Goal: Find specific page/section: Find specific page/section

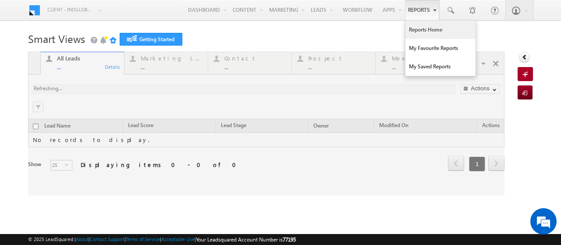
click at [409, 32] on link "Reports Home" at bounding box center [441, 30] width 70 height 18
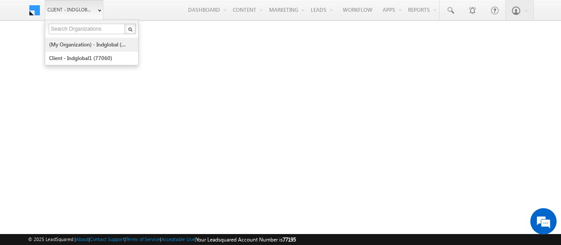
click at [65, 44] on link "(My Organization) - indglobal (48060)" at bounding box center [89, 45] width 80 height 14
